Goal: Task Accomplishment & Management: Manage account settings

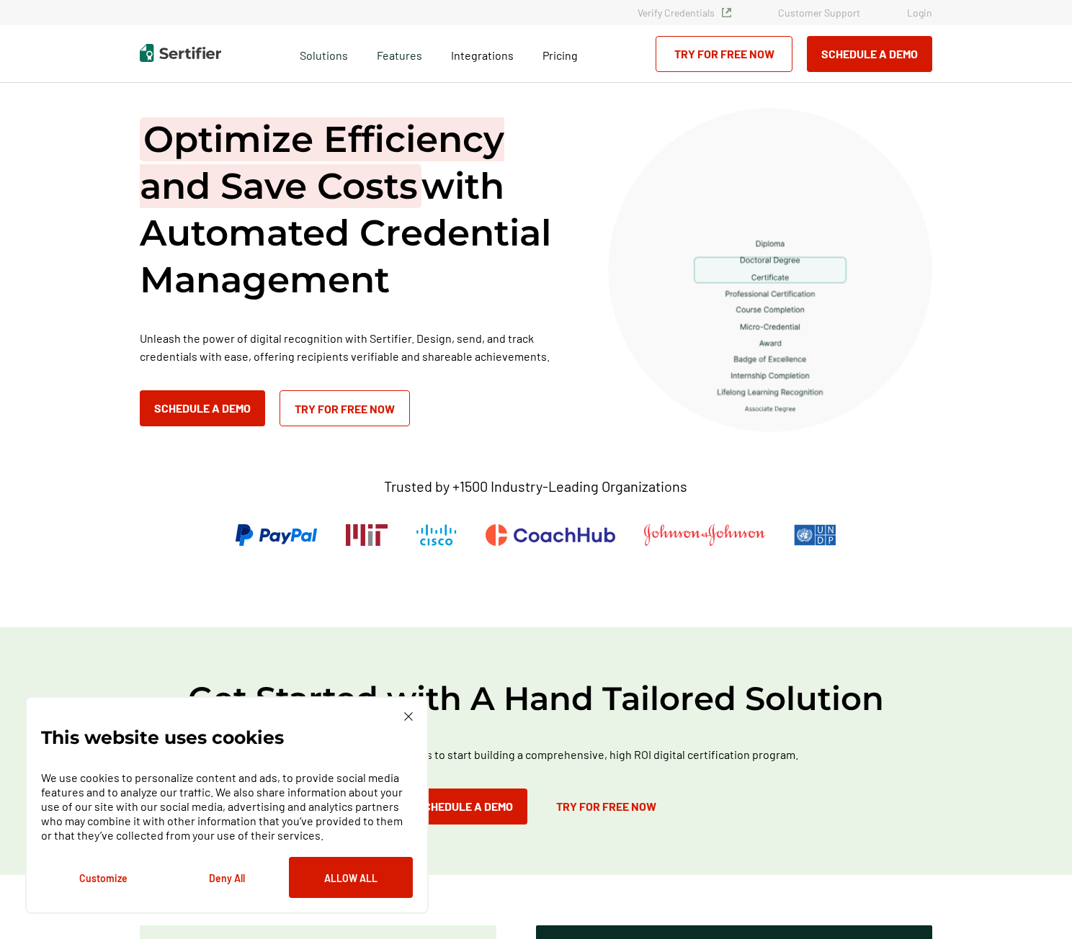
click at [923, 9] on link "Login" at bounding box center [919, 12] width 25 height 12
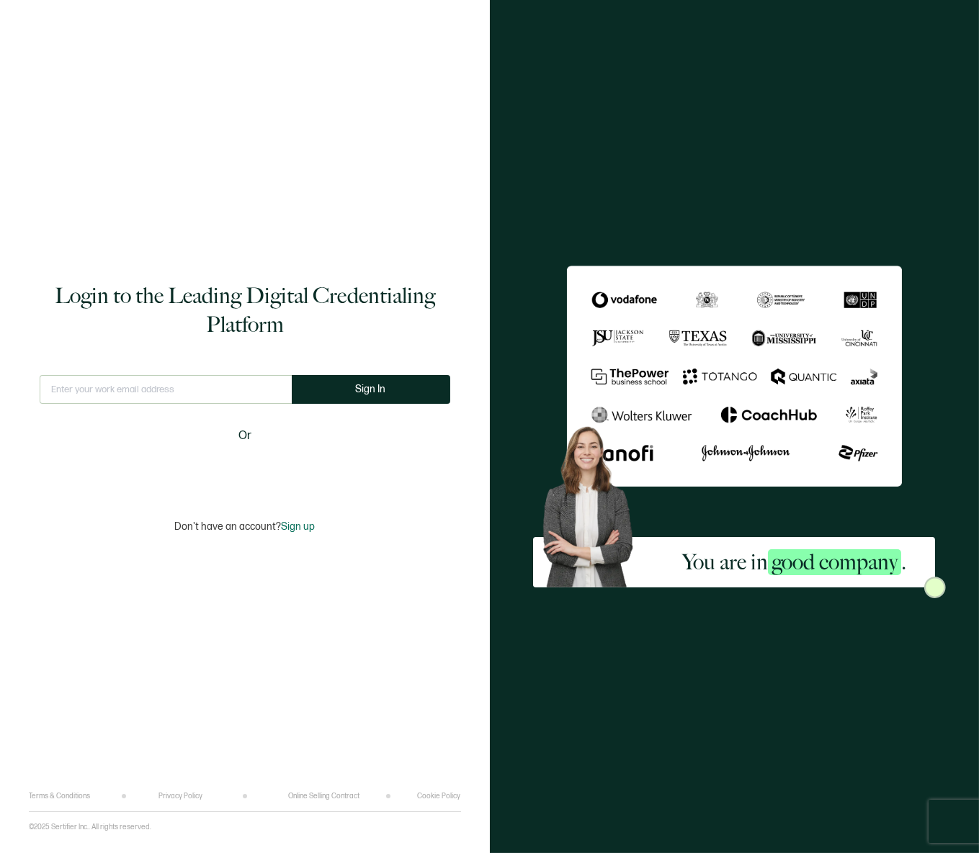
click at [150, 393] on input "text" at bounding box center [166, 389] width 252 height 29
type input "[EMAIL_ADDRESS][DOMAIN_NAME]"
click at [338, 389] on button "Sign In" at bounding box center [371, 389] width 158 height 29
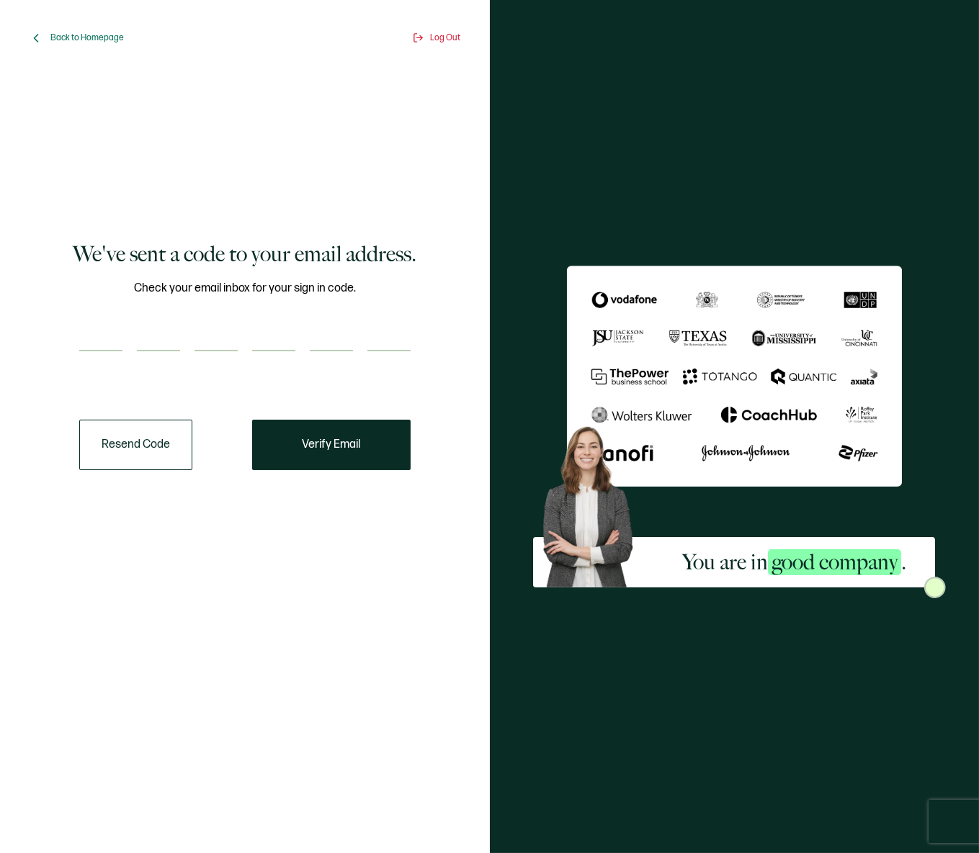
click at [109, 338] on input "number" at bounding box center [100, 337] width 43 height 29
paste input "6"
type input "6"
type input "9"
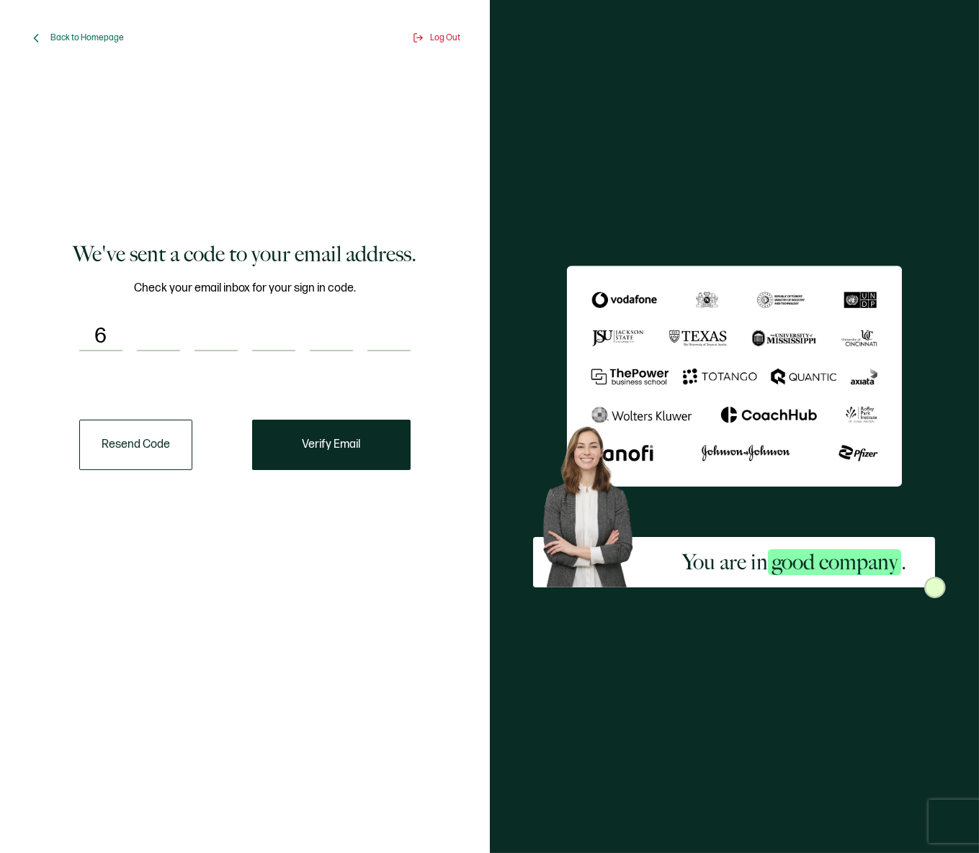
type input "8"
type input "4"
type input "0"
